Goal: Complete application form

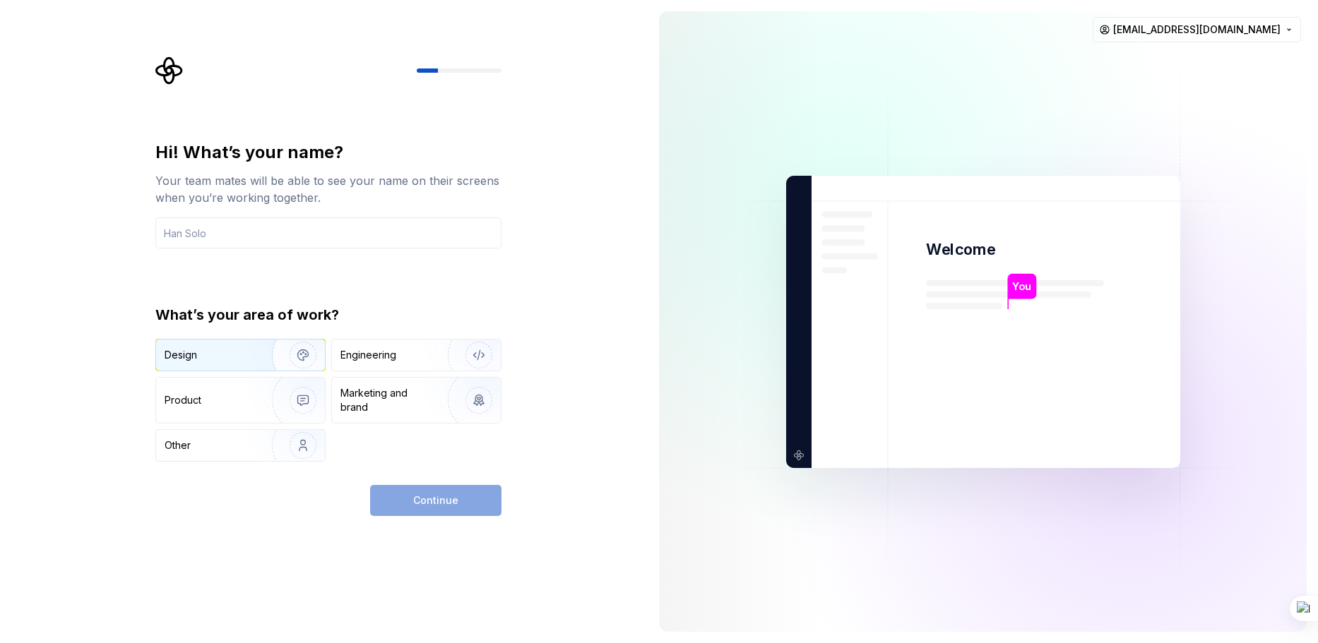
click at [208, 357] on div "Design" at bounding box center [209, 355] width 89 height 14
click at [467, 499] on div "Continue" at bounding box center [435, 500] width 131 height 31
click at [260, 239] on input "text" at bounding box center [328, 232] width 346 height 31
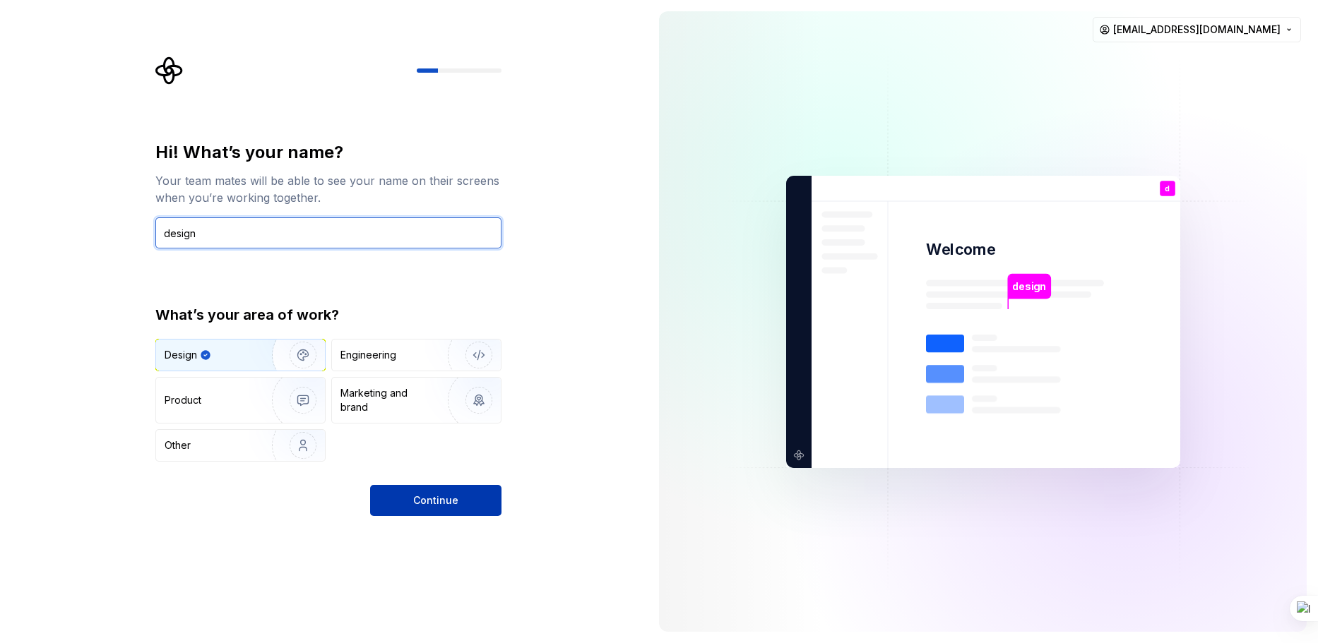
type input "design"
click at [458, 503] on button "Continue" at bounding box center [435, 500] width 131 height 31
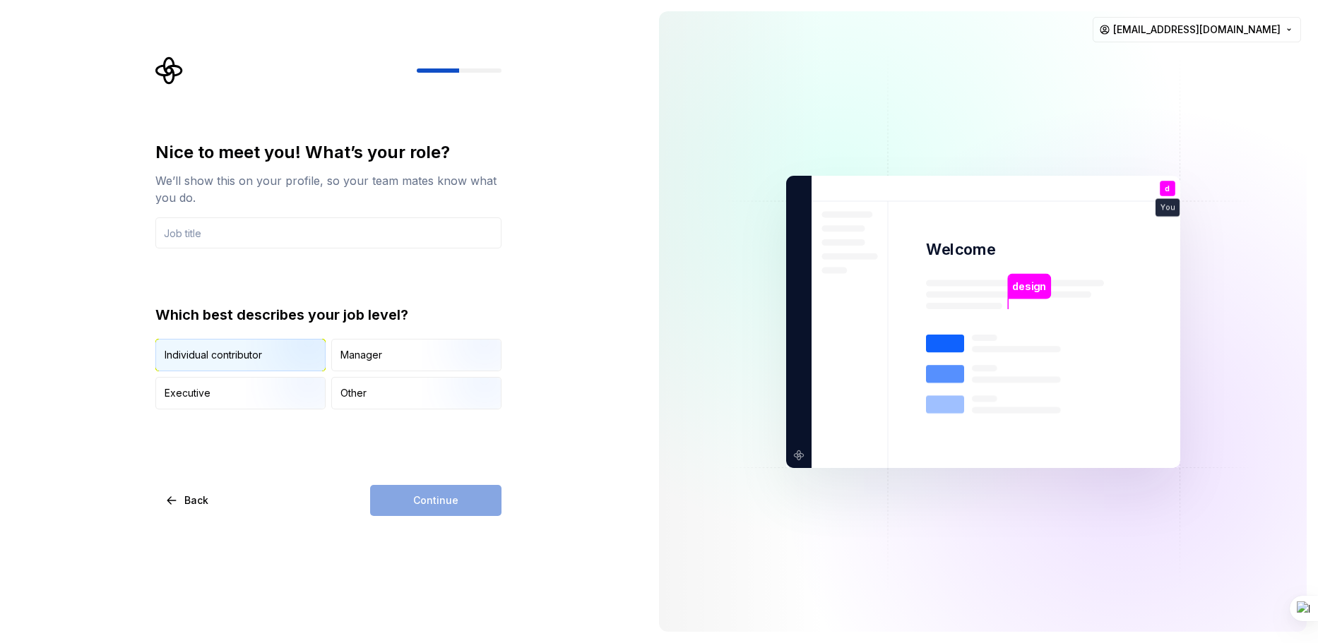
click at [255, 358] on img "button" at bounding box center [291, 373] width 90 height 95
click at [278, 228] on input "text" at bounding box center [328, 232] width 346 height 31
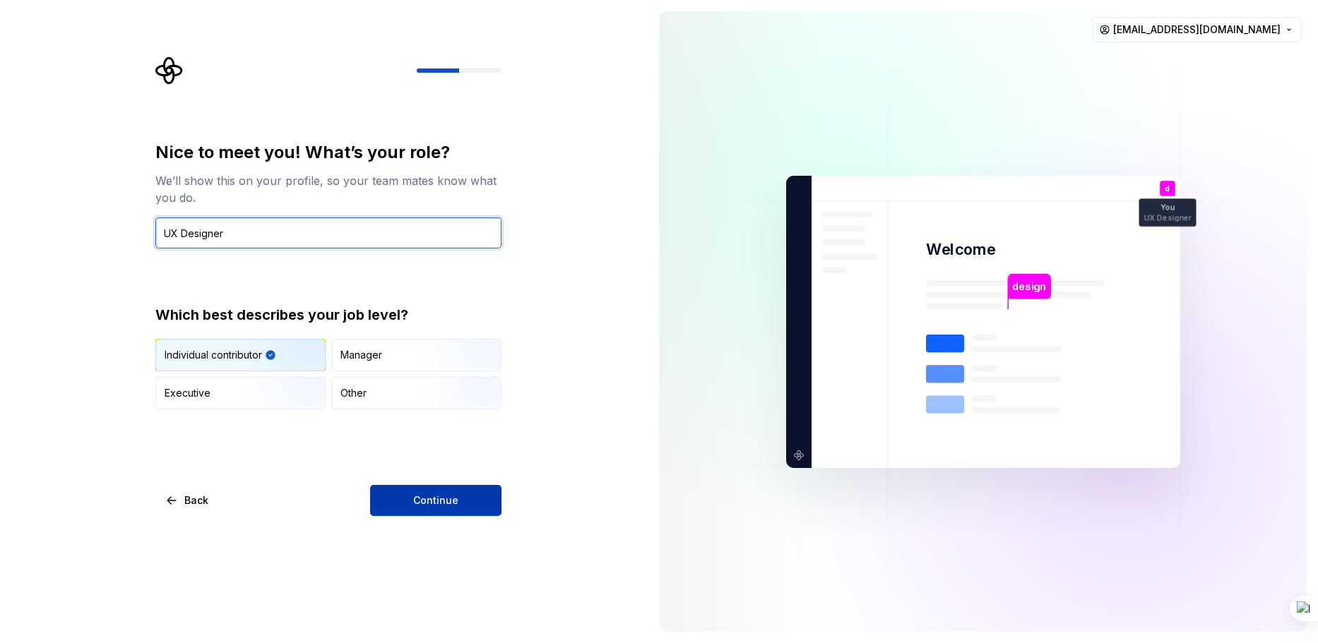
type input "UX Designer"
click at [439, 499] on span "Continue" at bounding box center [435, 501] width 45 height 14
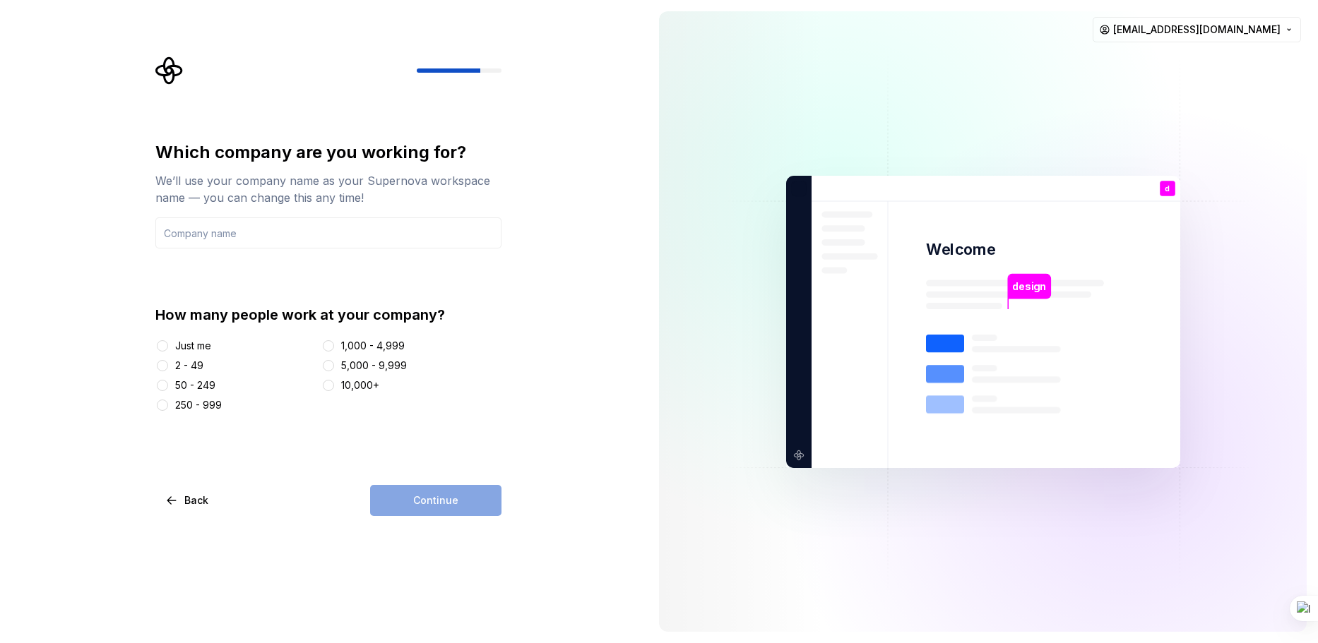
click at [185, 348] on div "Just me" at bounding box center [193, 346] width 36 height 14
click at [168, 348] on button "Just me" at bounding box center [162, 345] width 11 height 11
click at [458, 500] on div "Continue" at bounding box center [435, 500] width 131 height 31
click at [252, 234] on input "text" at bounding box center [328, 232] width 346 height 31
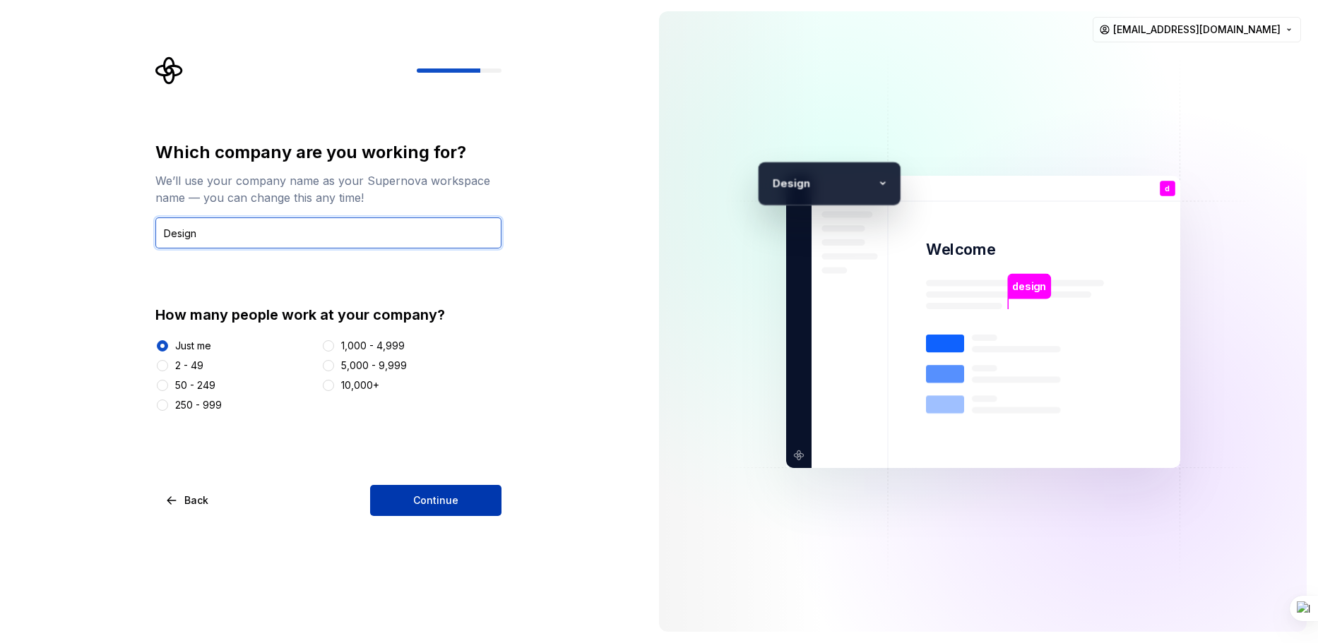
type input "Design"
click at [457, 503] on button "Continue" at bounding box center [435, 500] width 131 height 31
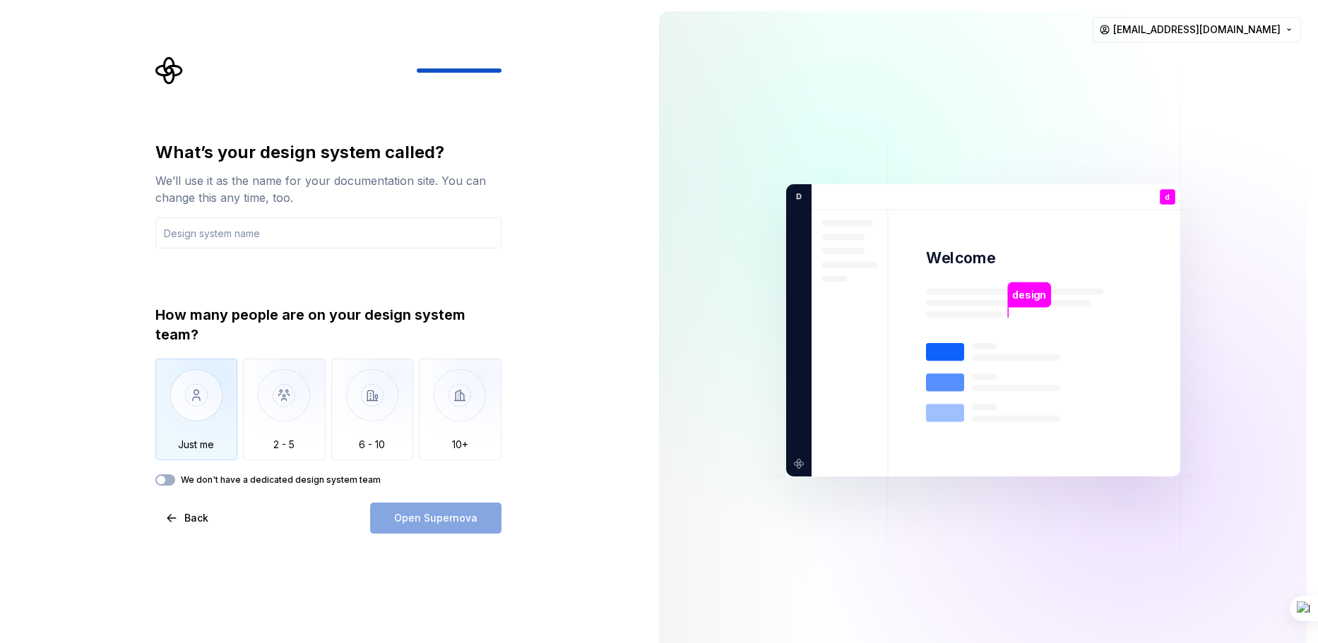
click at [196, 412] on img "button" at bounding box center [196, 406] width 83 height 95
click at [348, 238] on input "text" at bounding box center [328, 232] width 346 height 31
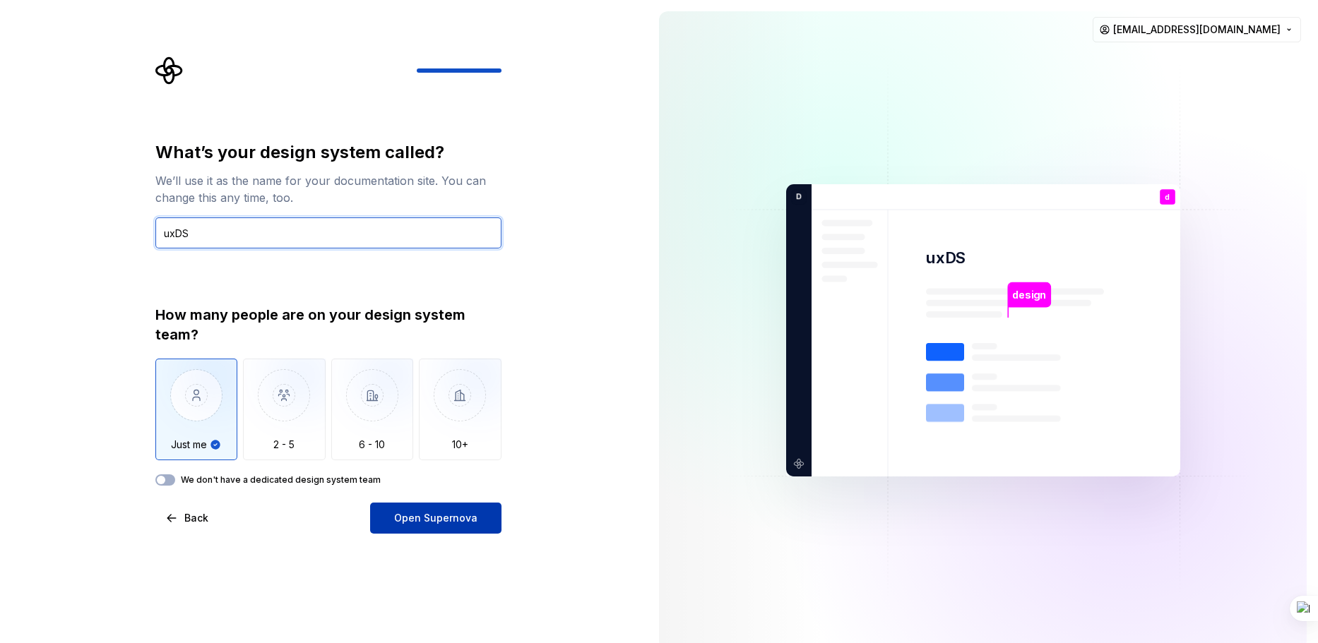
type input "uxDS"
click at [463, 515] on span "Open Supernova" at bounding box center [435, 518] width 83 height 14
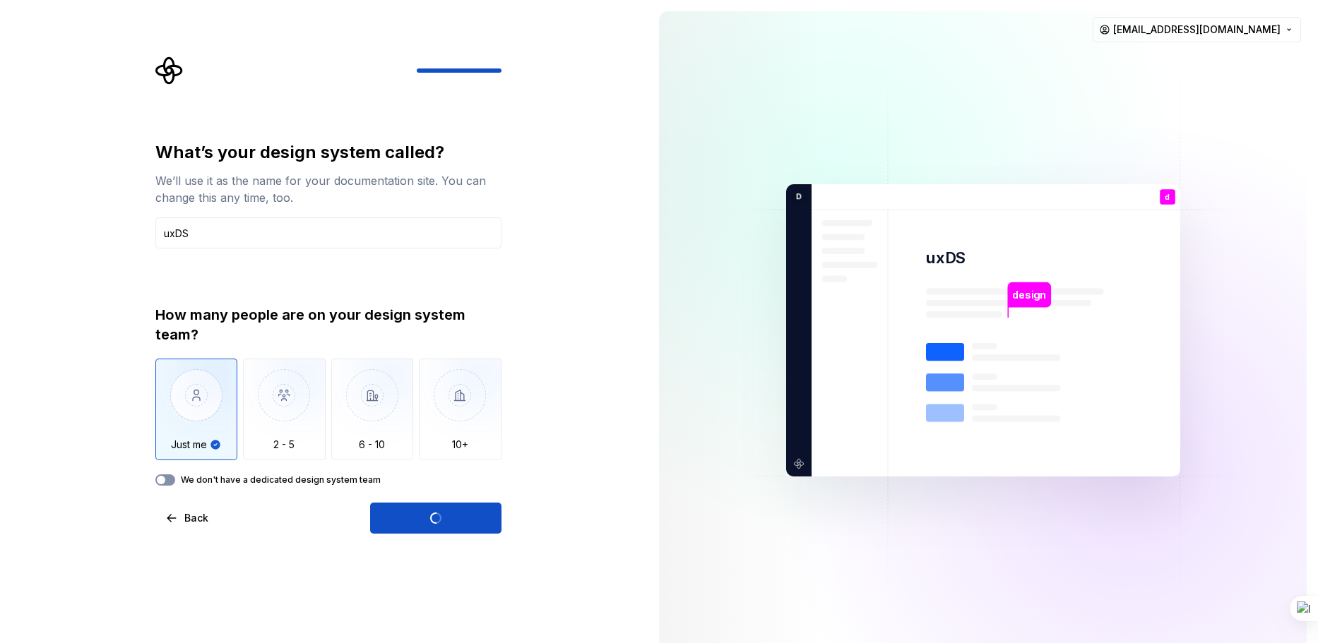
click at [172, 483] on button "We don't have a dedicated design system team" at bounding box center [165, 480] width 20 height 11
click at [166, 479] on icon "button" at bounding box center [160, 480] width 11 height 8
click at [451, 519] on div "Open Supernova" at bounding box center [435, 518] width 131 height 31
